Goal: Task Accomplishment & Management: Use online tool/utility

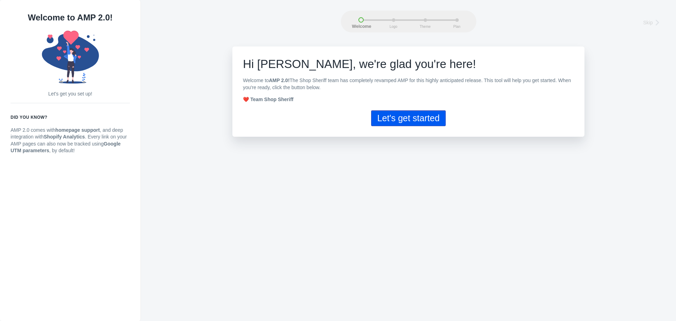
click at [248, 162] on div "Skip Welcome Logo Theme Plan Welcome Logo Theme Plan Skip Hi [PERSON_NAME], w e…" at bounding box center [408, 160] width 535 height 321
click at [420, 120] on button "Let's get started" at bounding box center [408, 118] width 74 height 16
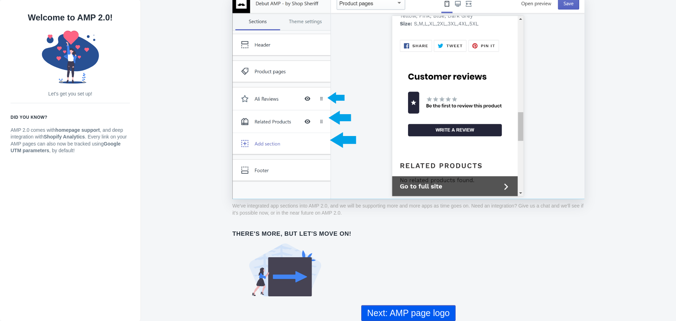
click at [414, 318] on button "Next: AMP page logo" at bounding box center [408, 313] width 94 height 16
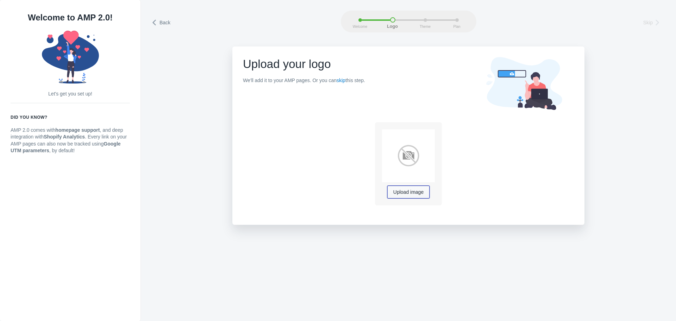
click at [403, 189] on span "Upload image" at bounding box center [408, 192] width 30 height 6
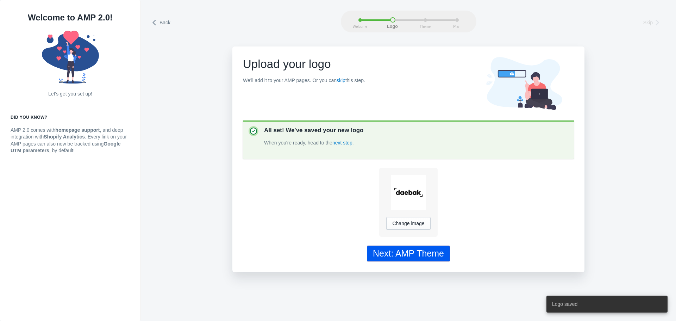
click at [422, 252] on div "Next: AMP Theme" at bounding box center [408, 253] width 71 height 10
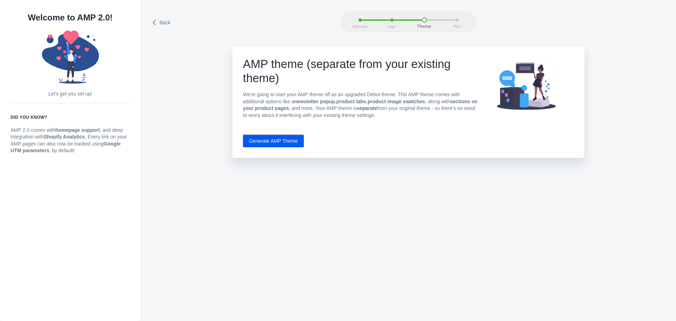
click at [294, 146] on button "Generate AMP Theme" at bounding box center [273, 140] width 61 height 13
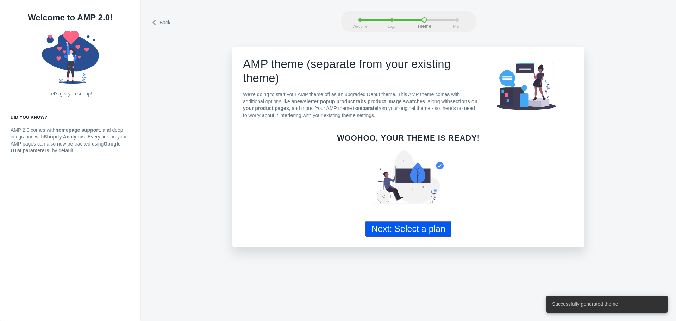
click at [430, 234] on button "Next: Select a plan" at bounding box center [408, 229] width 86 height 16
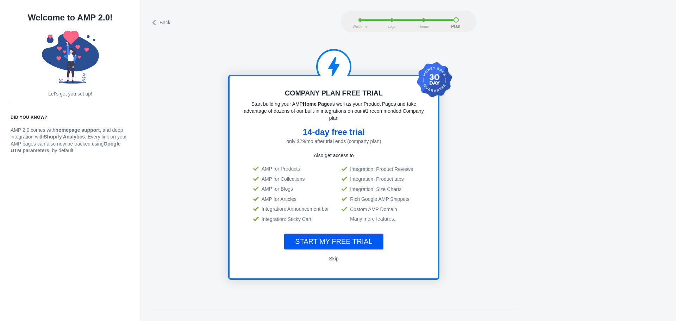
click at [330, 257] on span "Skip" at bounding box center [334, 259] width 10 height 6
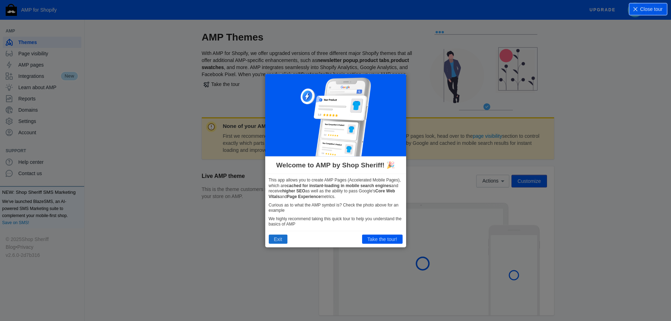
click at [277, 236] on button "Exit" at bounding box center [278, 238] width 19 height 9
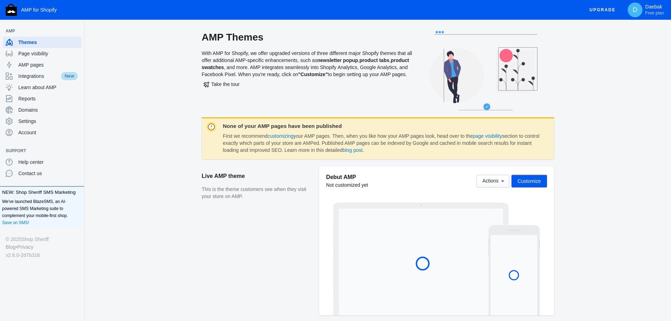
click at [343, 140] on dd "First we recommend customizing your AMP pages. Then, when you like how your AMP…" at bounding box center [382, 143] width 318 height 21
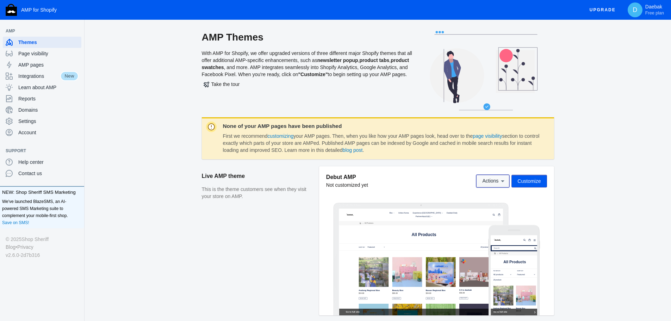
click at [495, 180] on span "Actions" at bounding box center [490, 181] width 16 height 6
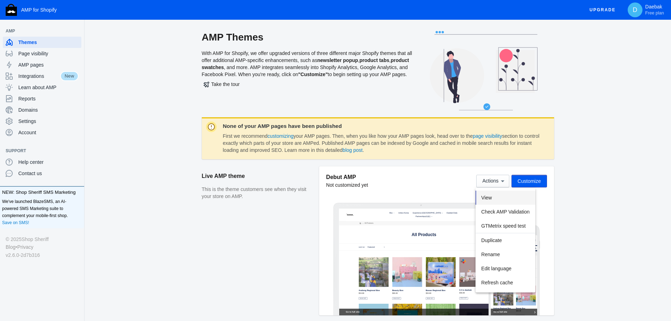
click at [494, 192] on button "View" at bounding box center [504, 197] width 59 height 14
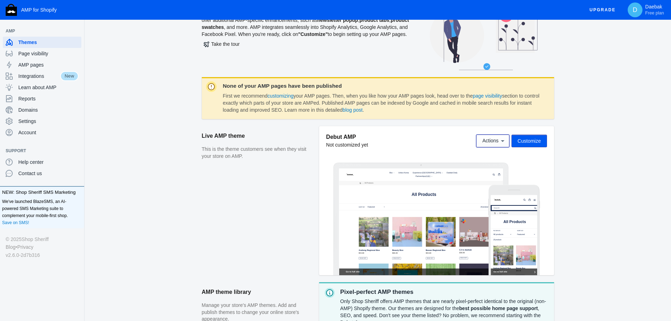
scroll to position [106, 0]
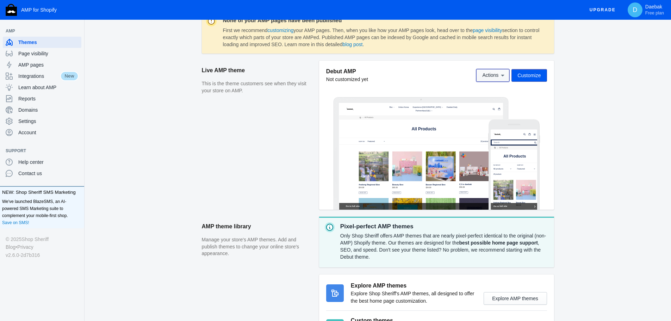
click at [498, 80] on button "Actions" at bounding box center [492, 75] width 33 height 13
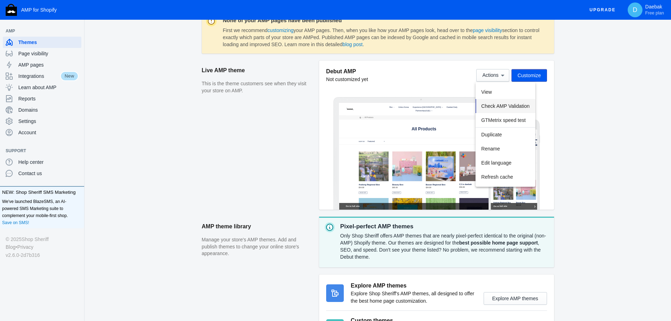
click at [495, 106] on span "Check AMP Validation" at bounding box center [505, 106] width 48 height 6
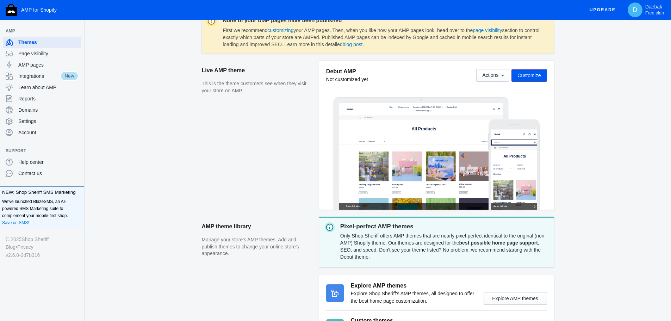
click at [505, 90] on div at bounding box center [436, 150] width 221 height 120
click at [495, 75] on span "Actions" at bounding box center [490, 76] width 16 height 6
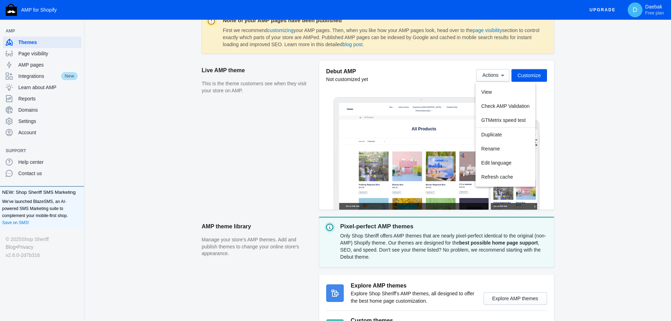
click at [528, 77] on div at bounding box center [335, 160] width 671 height 321
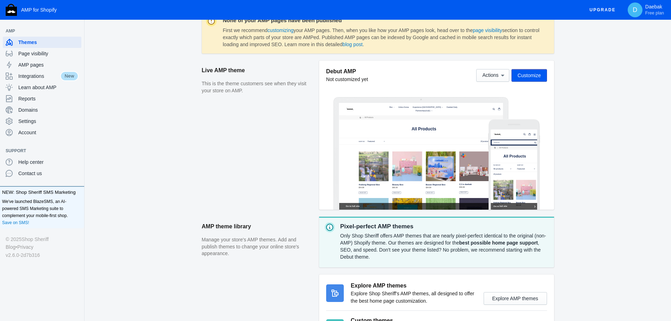
click at [528, 77] on span "Customize" at bounding box center [528, 76] width 23 height 6
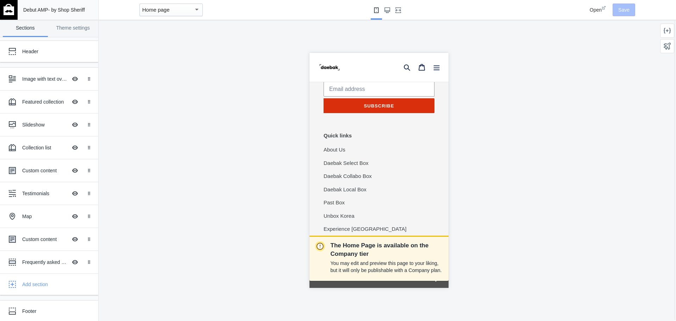
scroll to position [1551, 0]
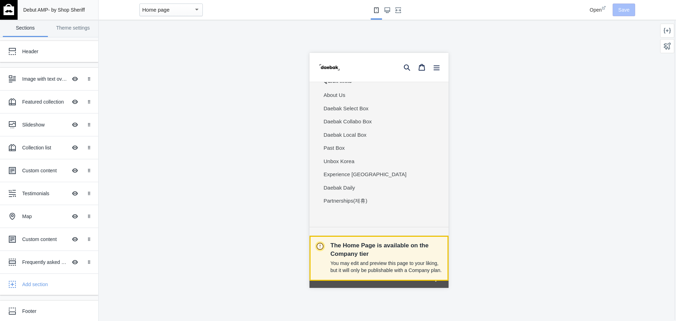
click at [370, 252] on p "The Home Page is available on the Company tier" at bounding box center [387, 249] width 112 height 17
click at [369, 252] on p "The Home Page is available on the Company tier" at bounding box center [387, 249] width 112 height 17
click at [231, 245] on div "The Home Page is available on the Company tier You may edit and preview this pa…" at bounding box center [379, 170] width 560 height 301
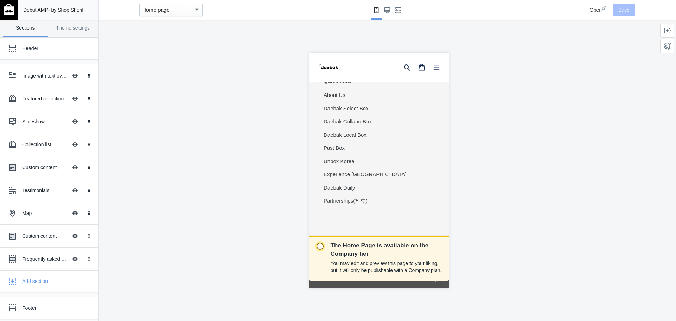
scroll to position [4, 0]
click at [12, 6] on img at bounding box center [9, 9] width 11 height 11
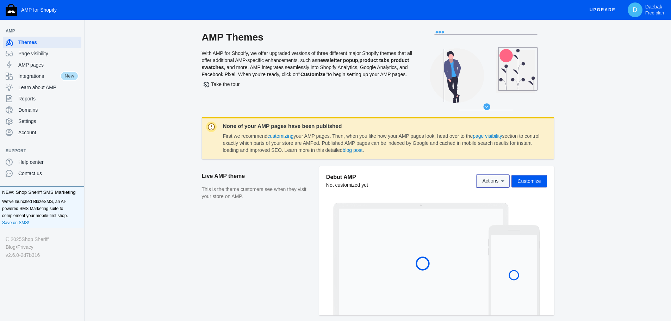
click at [490, 177] on span "Actions" at bounding box center [492, 180] width 21 height 6
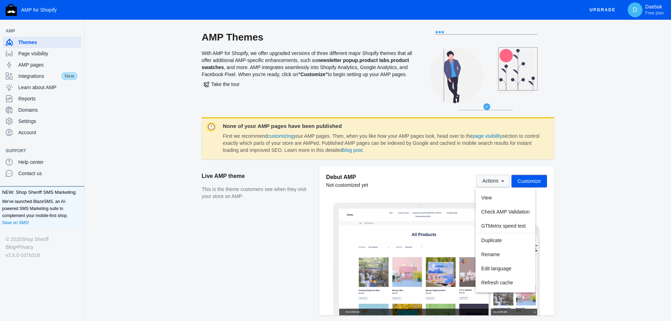
click at [490, 177] on div at bounding box center [335, 160] width 671 height 321
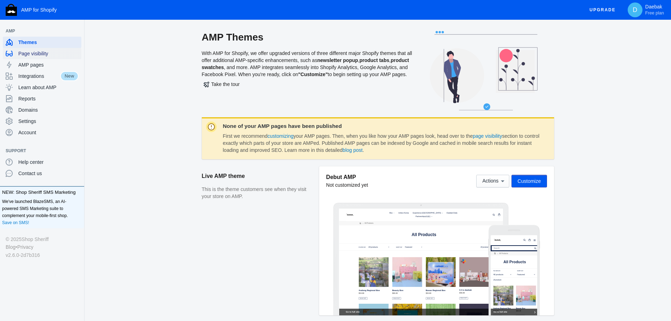
click at [57, 55] on span "Page visibility" at bounding box center [48, 53] width 60 height 7
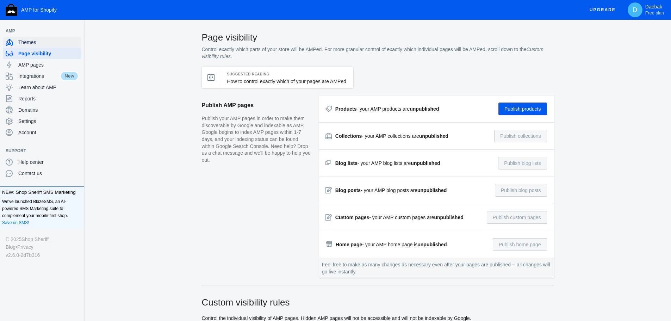
click at [54, 45] on span "Themes" at bounding box center [48, 42] width 60 height 7
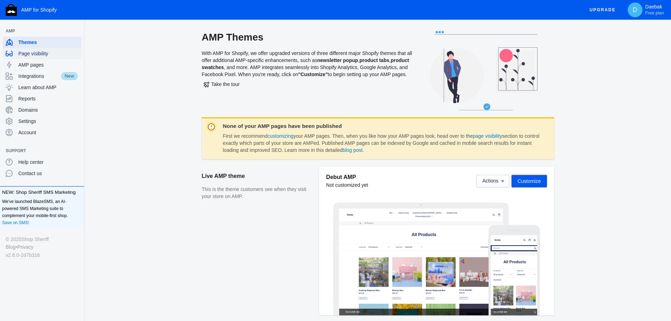
click at [55, 55] on span "Page visibility" at bounding box center [48, 53] width 60 height 7
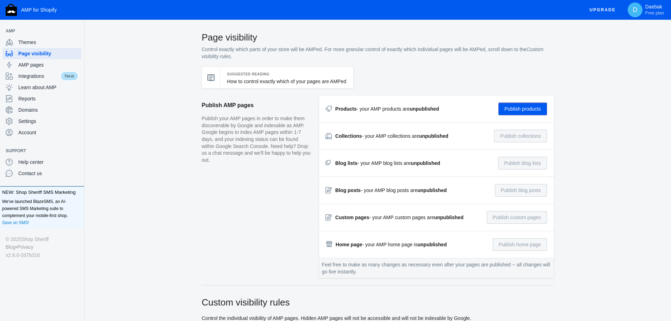
click at [508, 104] on button "Publish products" at bounding box center [522, 108] width 49 height 13
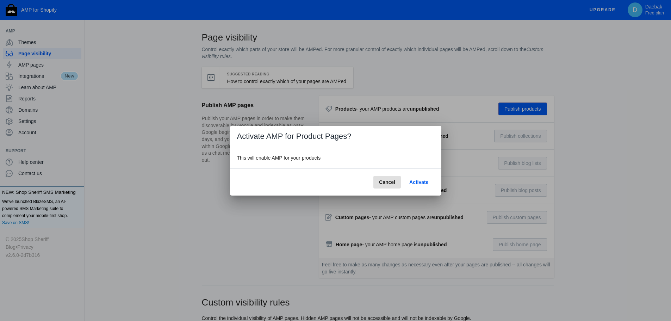
click at [418, 179] on span "Activate" at bounding box center [418, 182] width 19 height 6
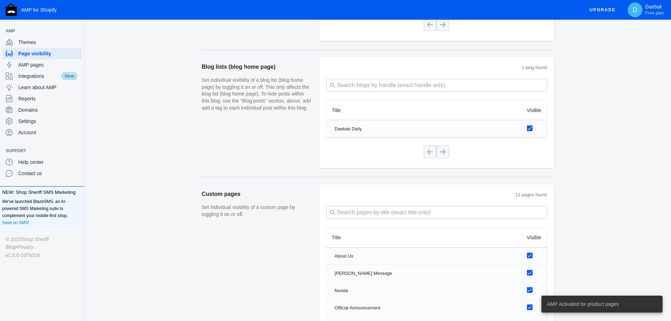
scroll to position [832, 0]
